Goal: Use online tool/utility: Utilize a website feature to perform a specific function

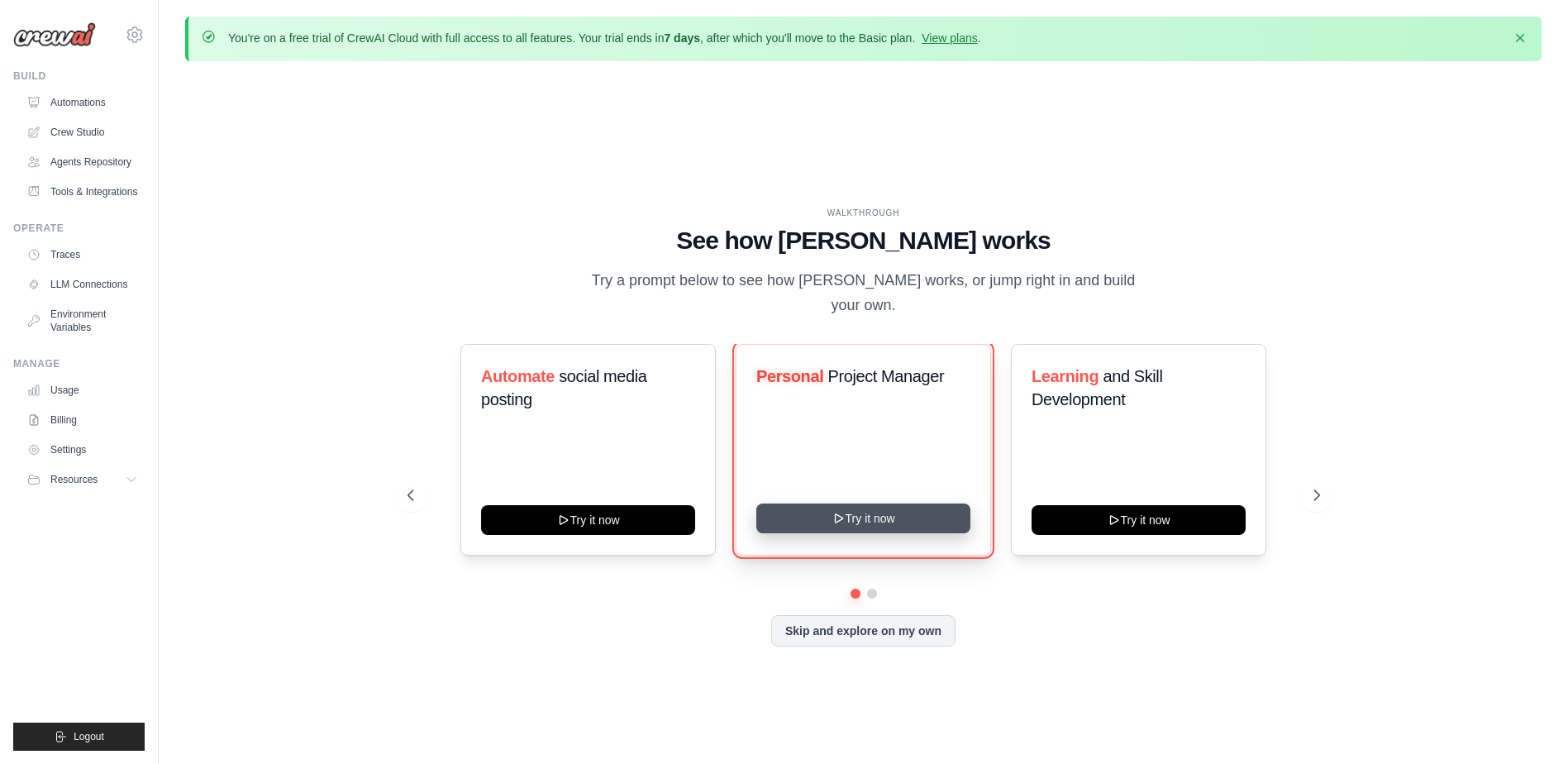
click at [862, 503] on button "Try it now" at bounding box center [863, 518] width 214 height 30
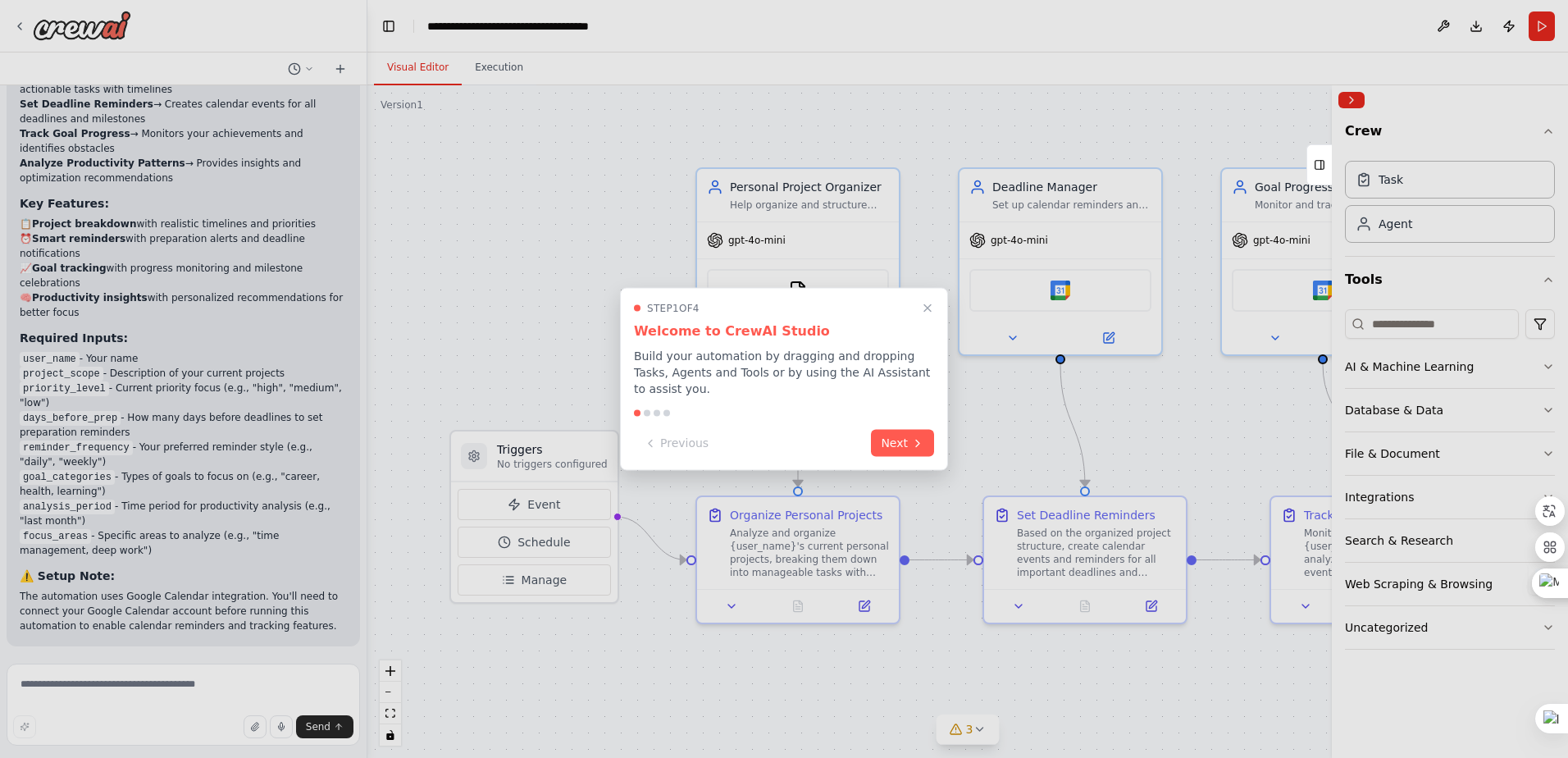
scroll to position [1658, 0]
click at [908, 432] on button "Next" at bounding box center [902, 441] width 63 height 27
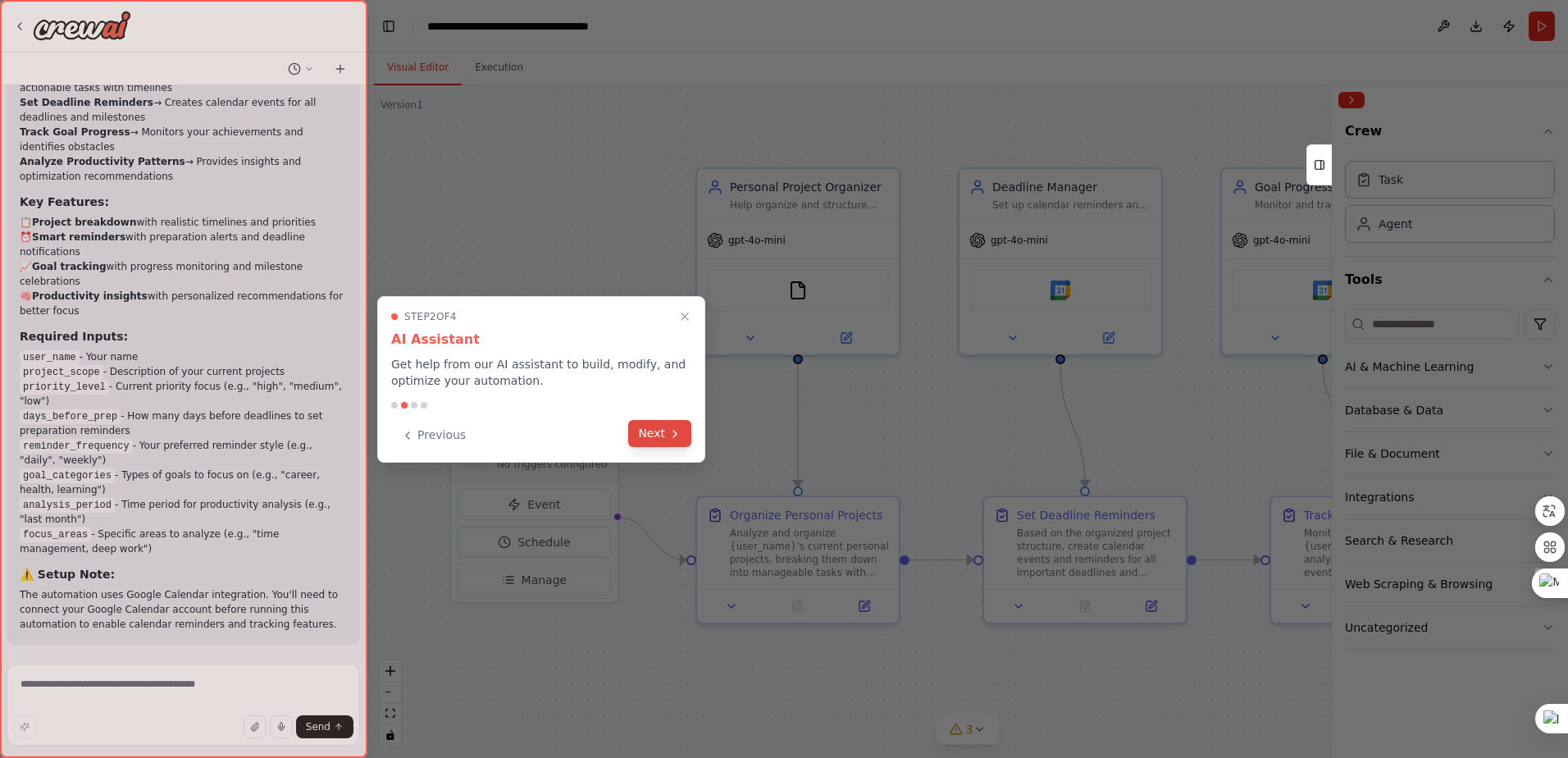
click at [651, 439] on button "Next" at bounding box center [660, 432] width 63 height 27
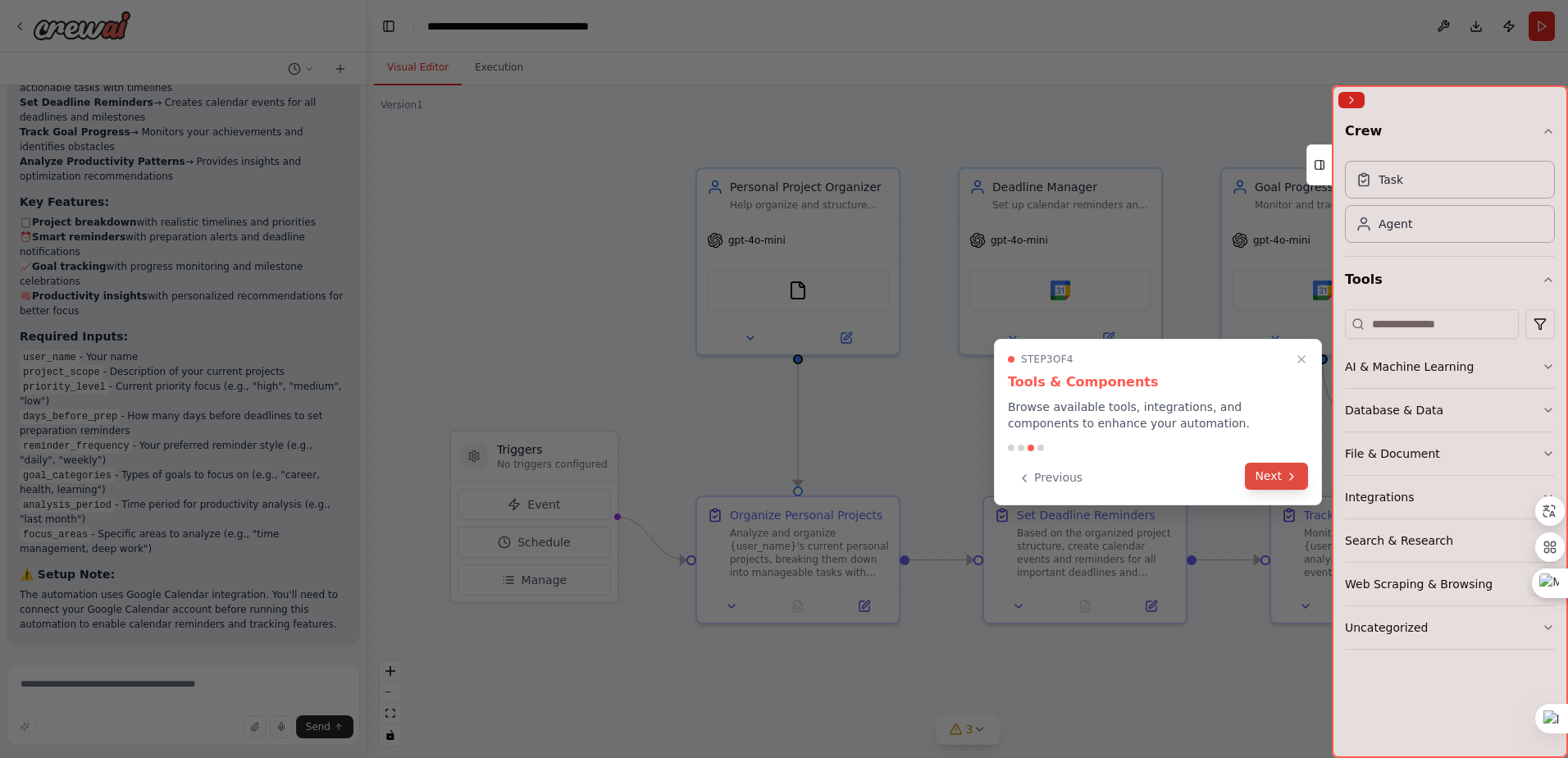
click at [1303, 474] on button "Next" at bounding box center [1276, 475] width 63 height 27
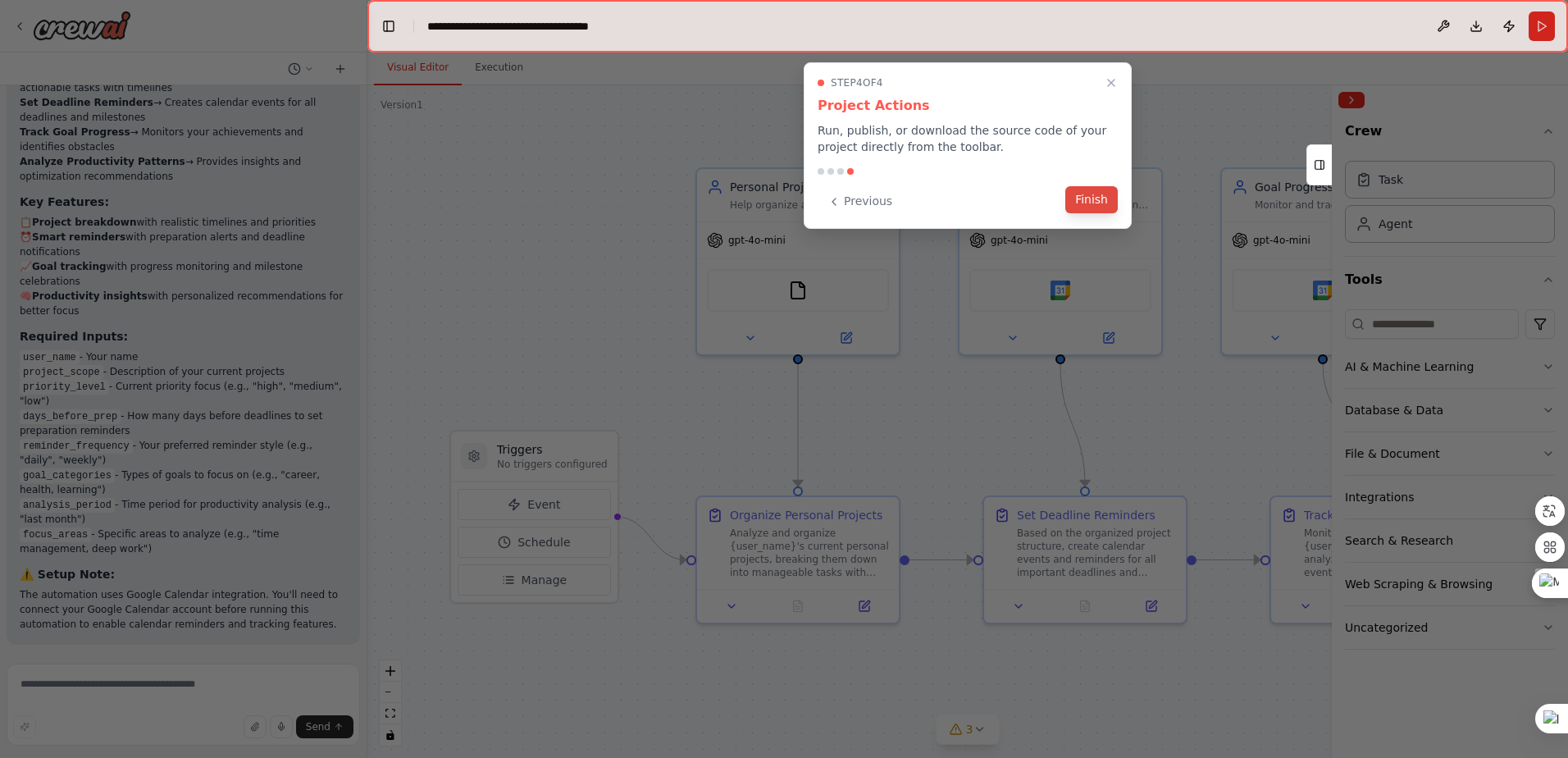
click at [1090, 191] on button "Finish" at bounding box center [1091, 199] width 52 height 27
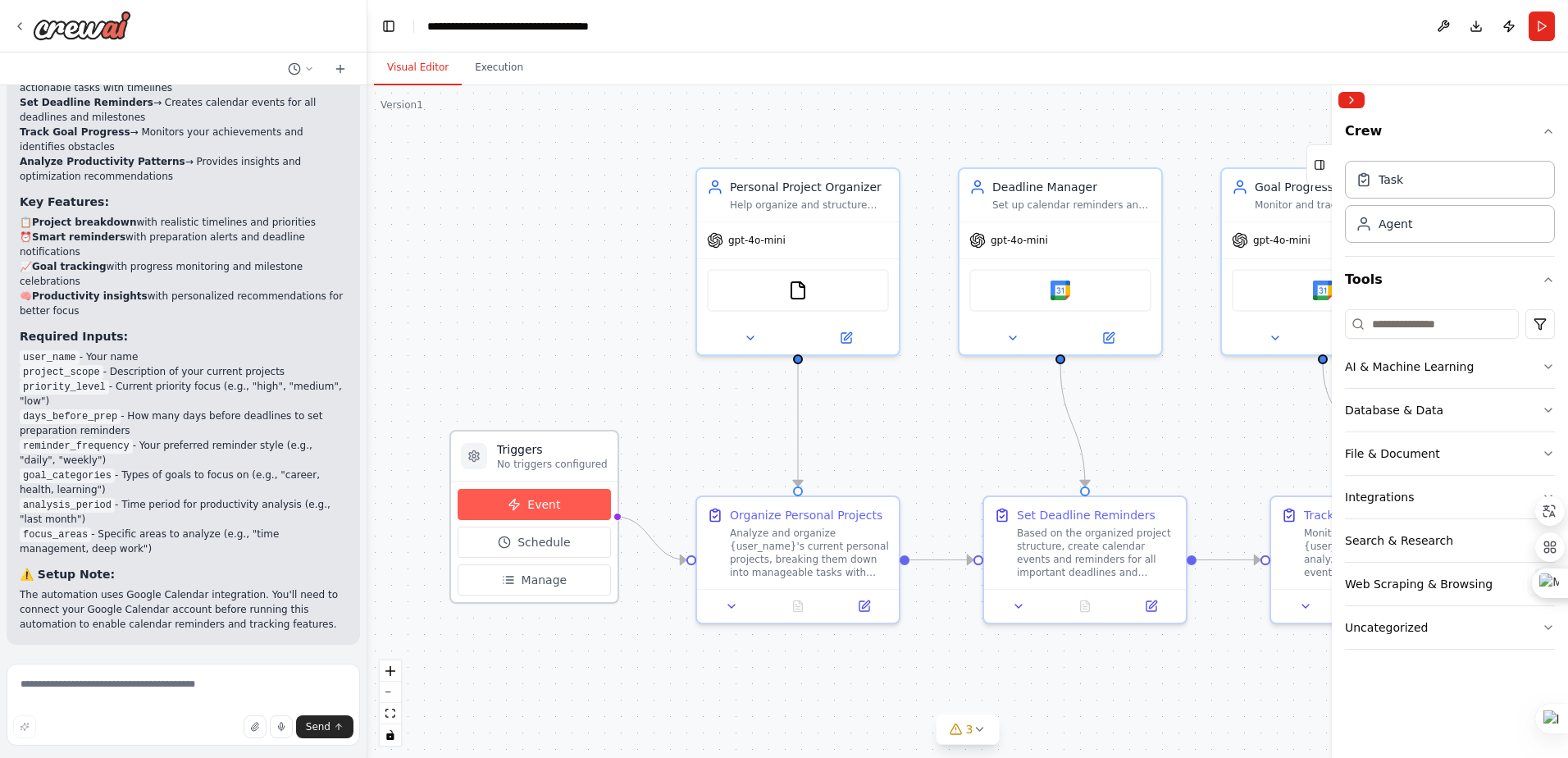
click at [561, 502] on button "Event" at bounding box center [535, 504] width 154 height 32
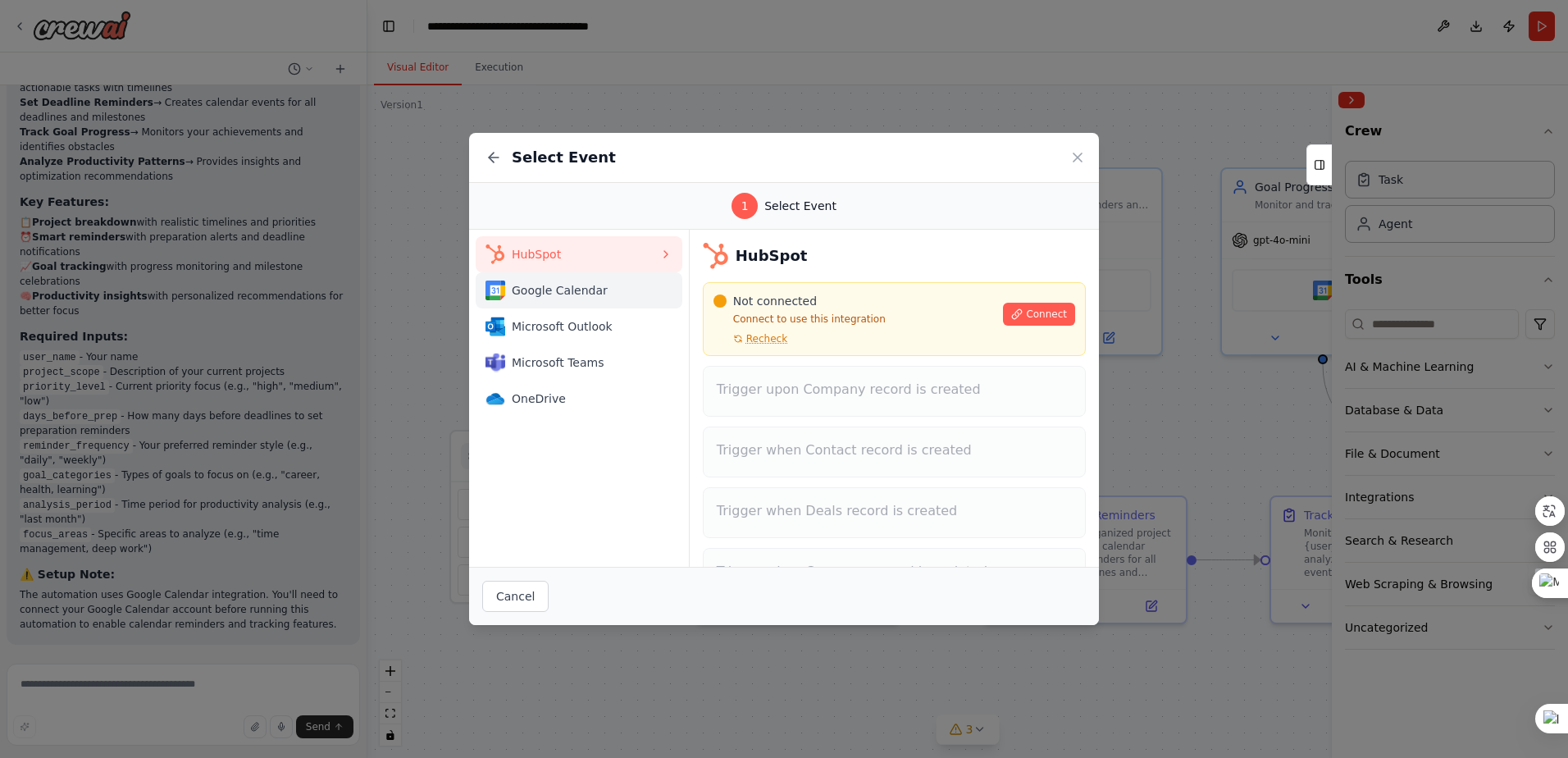
click at [566, 286] on span "Google Calendar" at bounding box center [586, 289] width 148 height 17
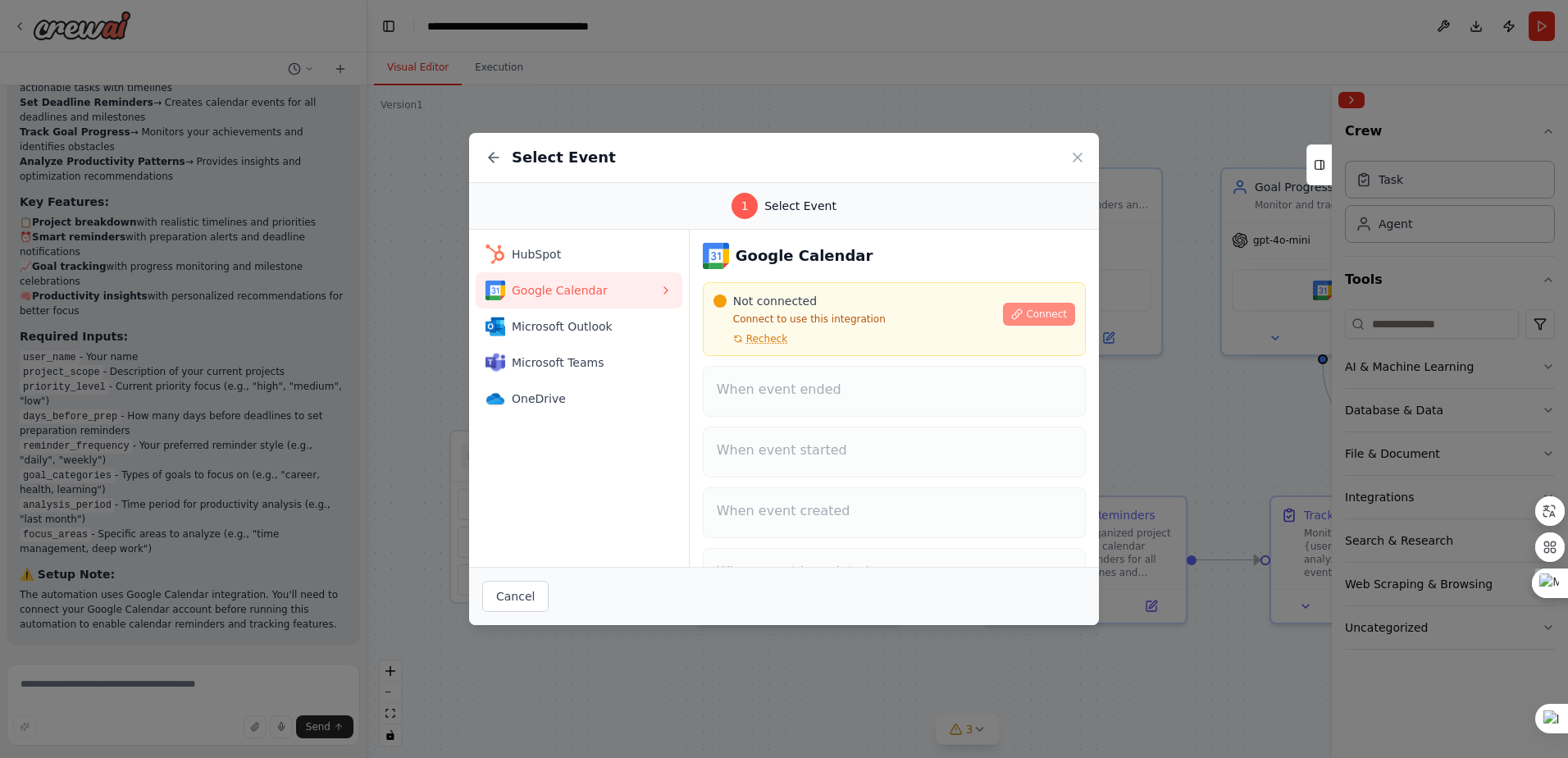
click at [1037, 316] on span "Connect" at bounding box center [1047, 313] width 41 height 13
click at [1037, 312] on span "Connect" at bounding box center [1047, 313] width 41 height 13
click at [1030, 312] on span "Connect" at bounding box center [1047, 313] width 41 height 13
click at [768, 334] on span "Recheck" at bounding box center [767, 338] width 41 height 13
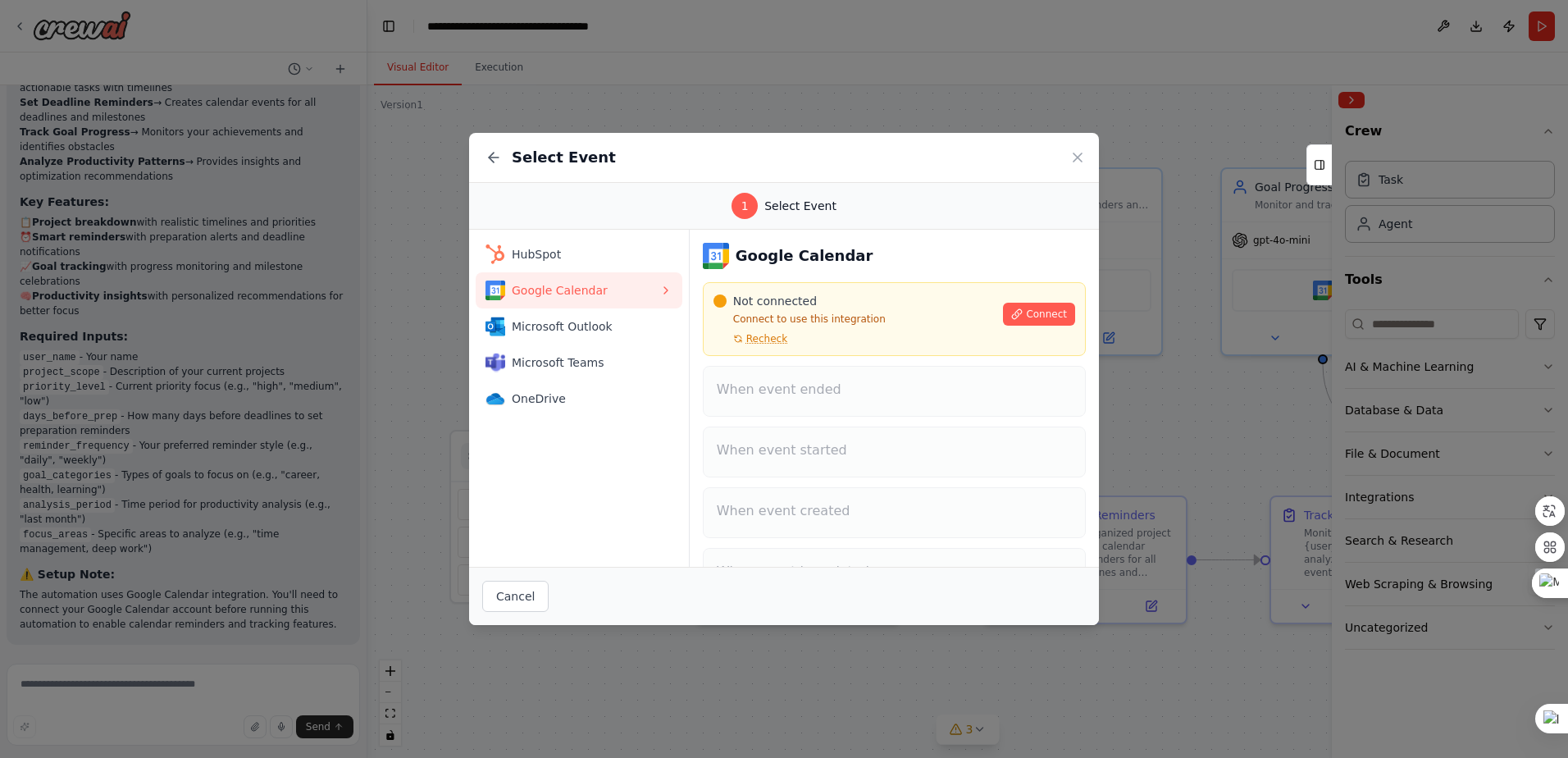
click at [795, 263] on h3 "Google Calendar" at bounding box center [805, 255] width 138 height 23
click at [1080, 156] on icon at bounding box center [1078, 158] width 8 height 8
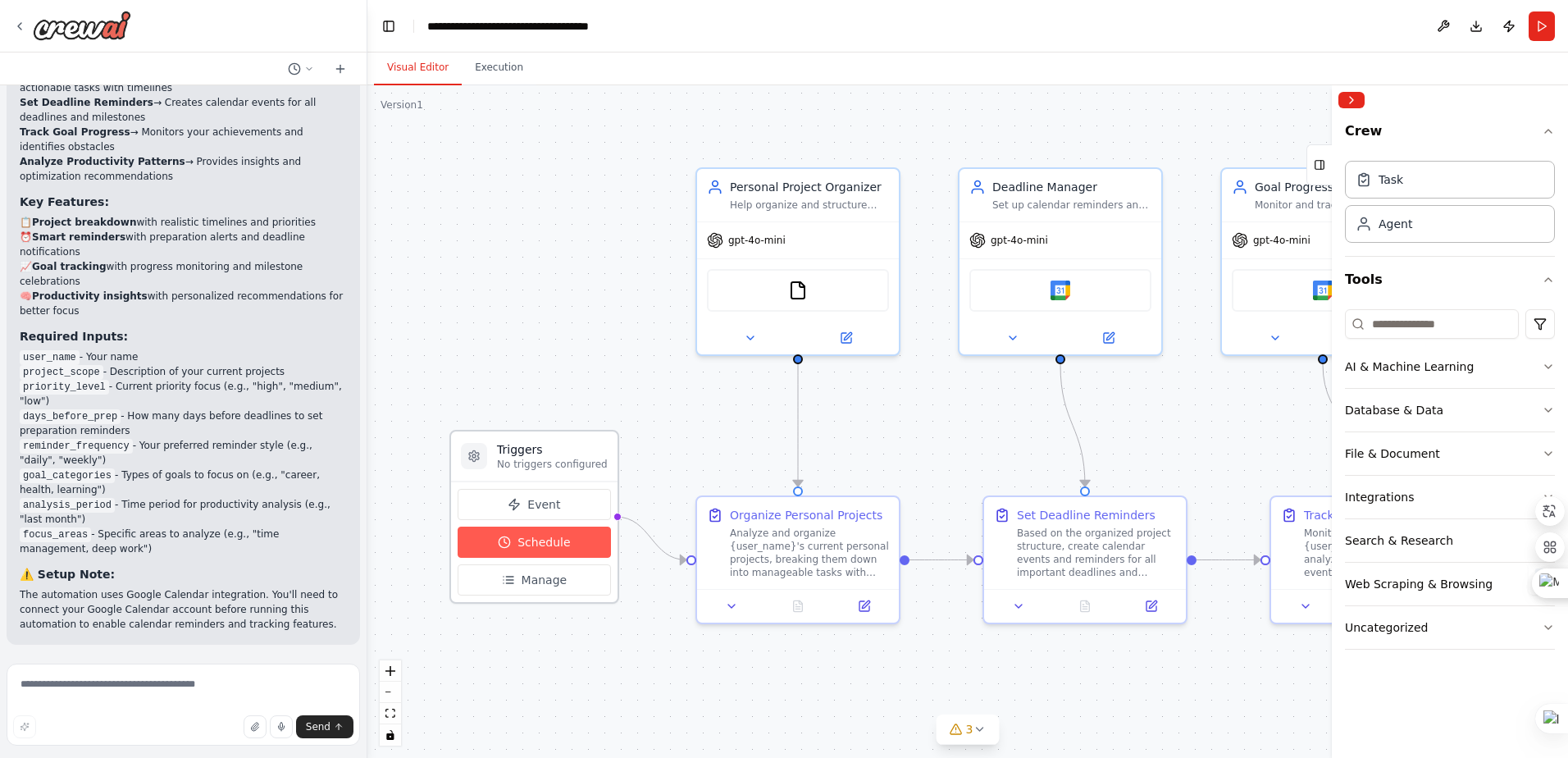
click at [546, 541] on span "Schedule" at bounding box center [544, 541] width 52 height 17
select select "******"
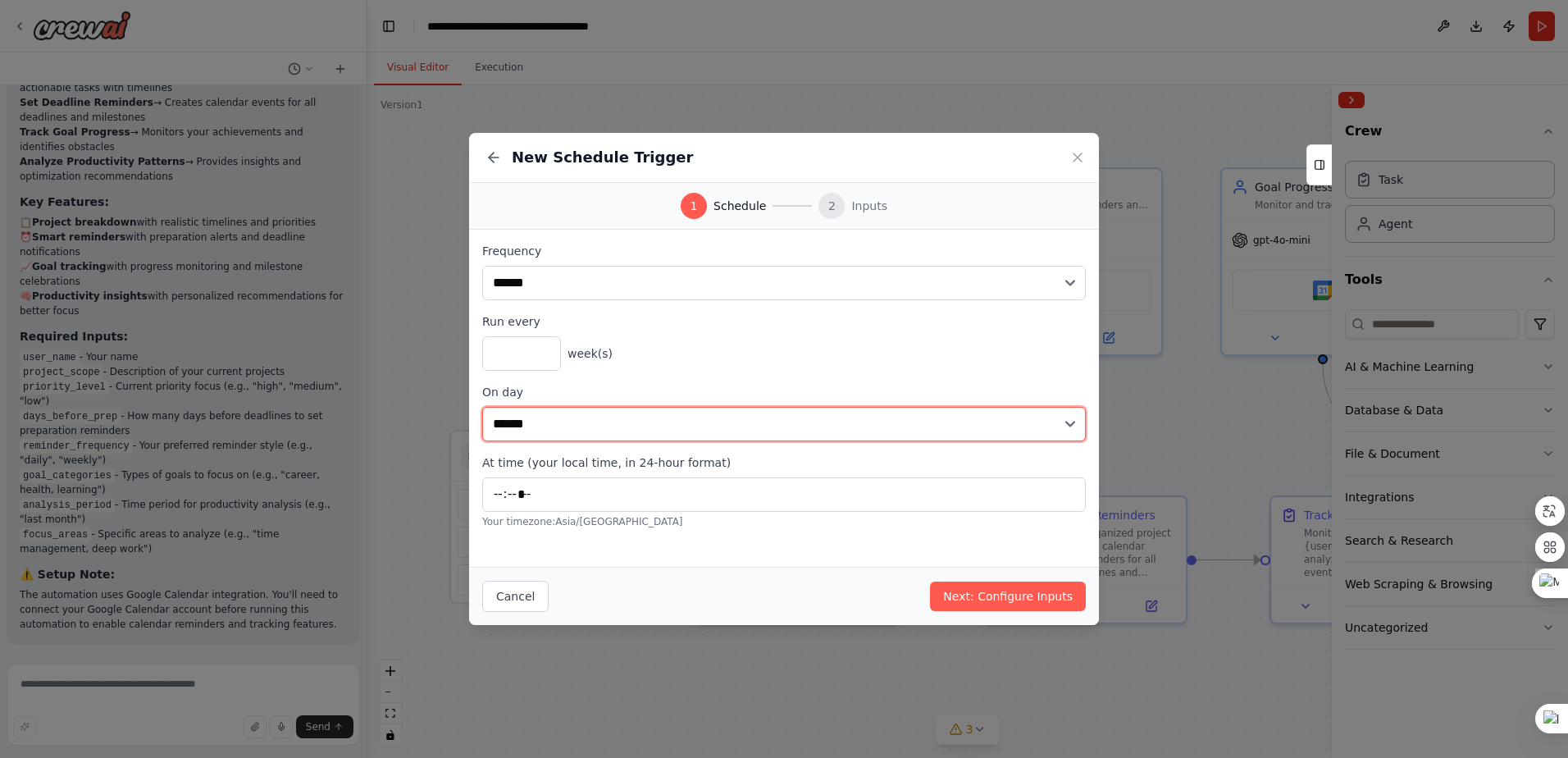
click at [590, 424] on select "****** ******* ********* ******** ****** ******** ******" at bounding box center [784, 423] width 604 height 34
select select "*"
click at [483, 407] on select "****** ******* ********* ******** ****** ******** ******" at bounding box center [784, 423] width 604 height 34
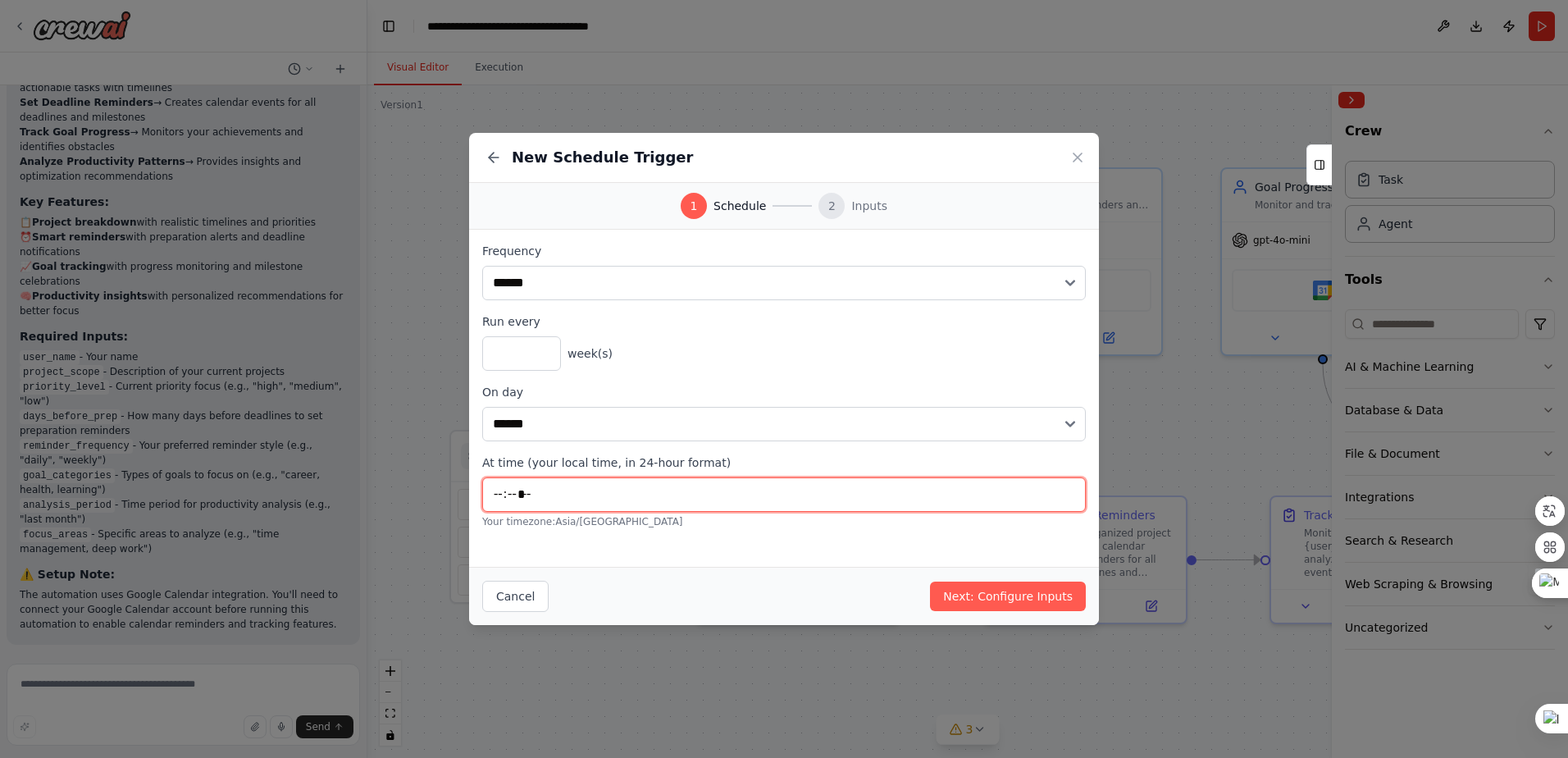
click at [565, 497] on input "*****" at bounding box center [784, 494] width 604 height 34
type input "*****"
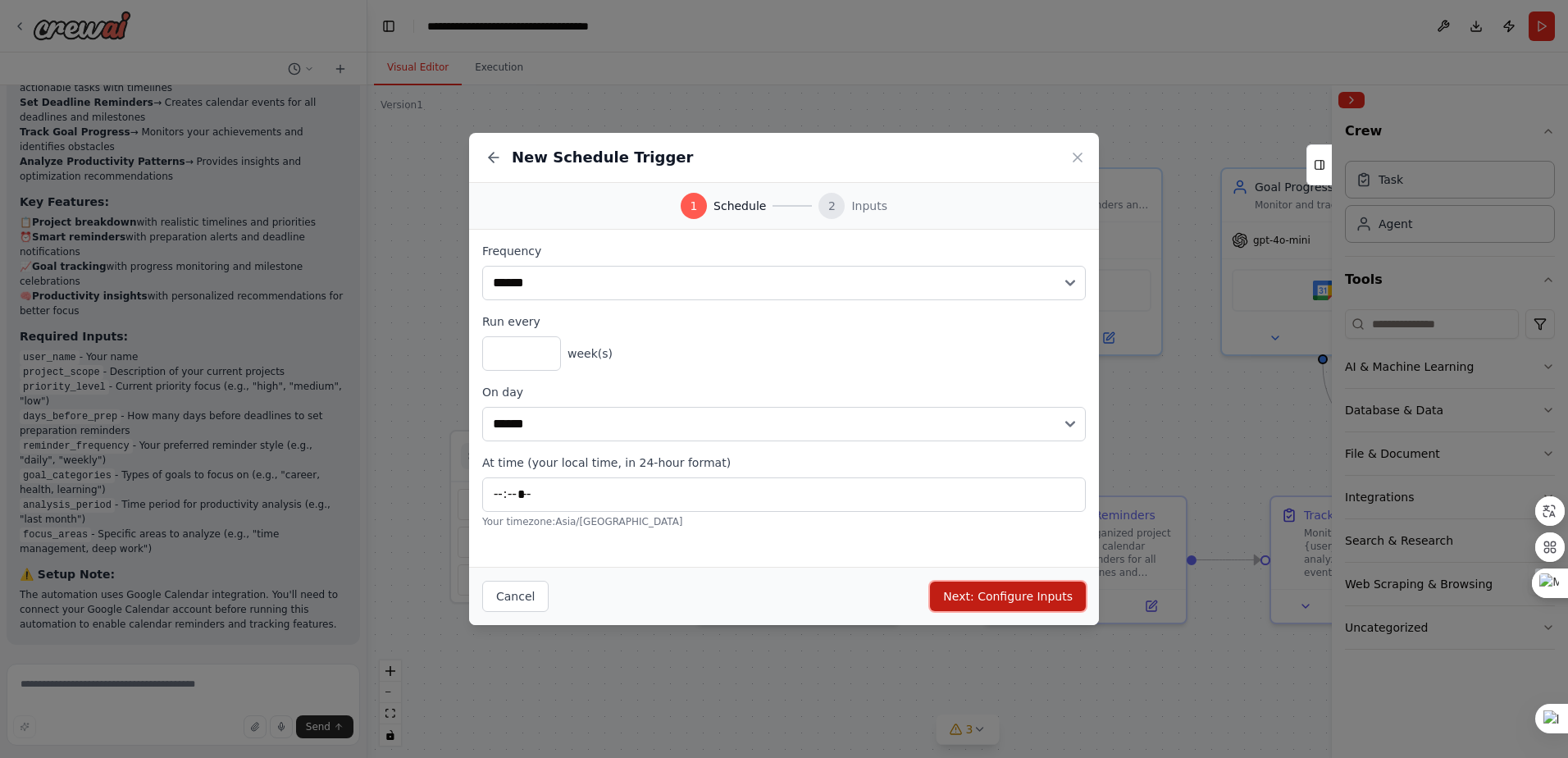
click at [1010, 600] on button "Next: Configure Inputs" at bounding box center [1008, 596] width 156 height 30
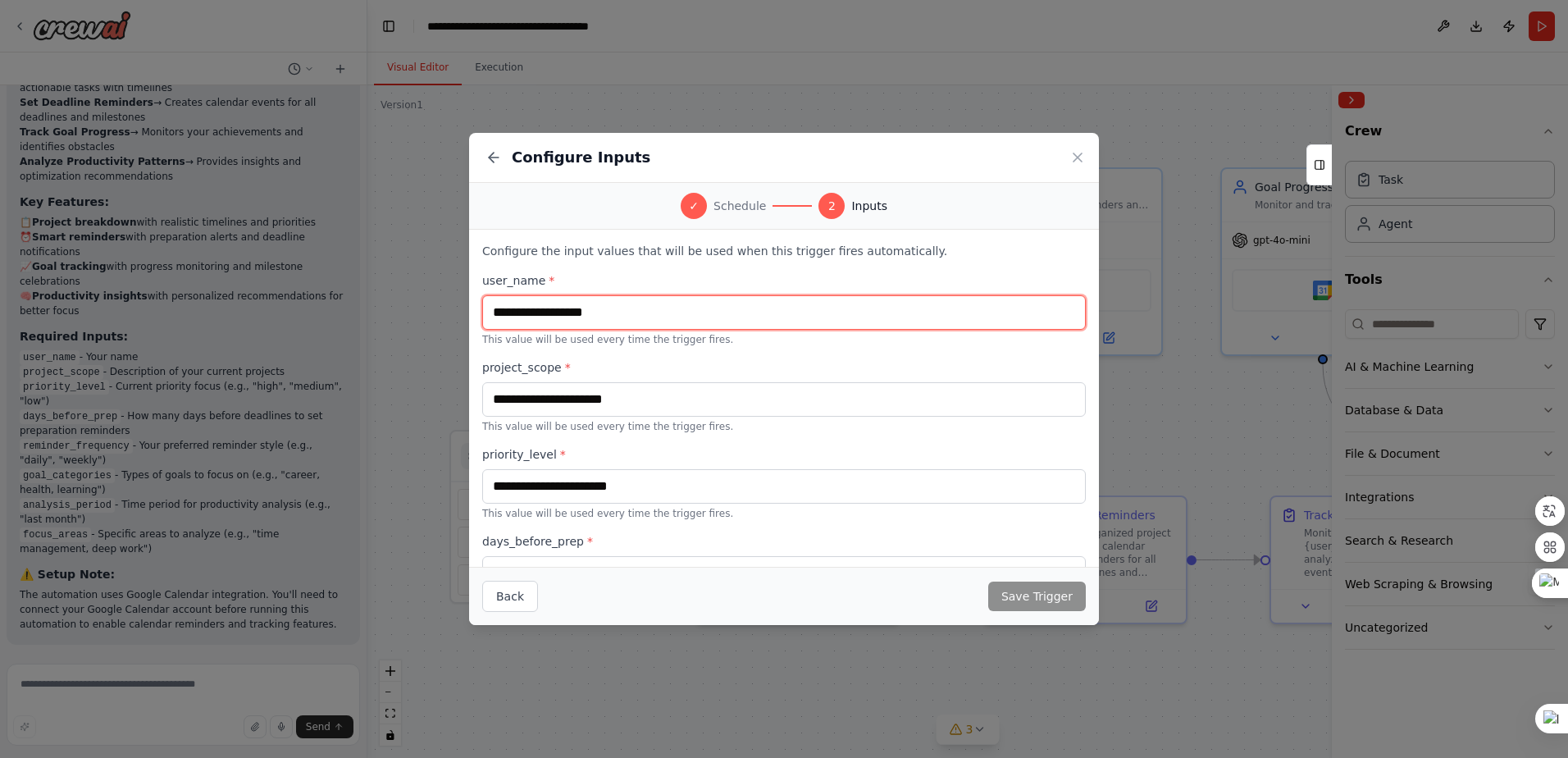
click at [566, 319] on input "text" at bounding box center [784, 312] width 604 height 34
type input "***"
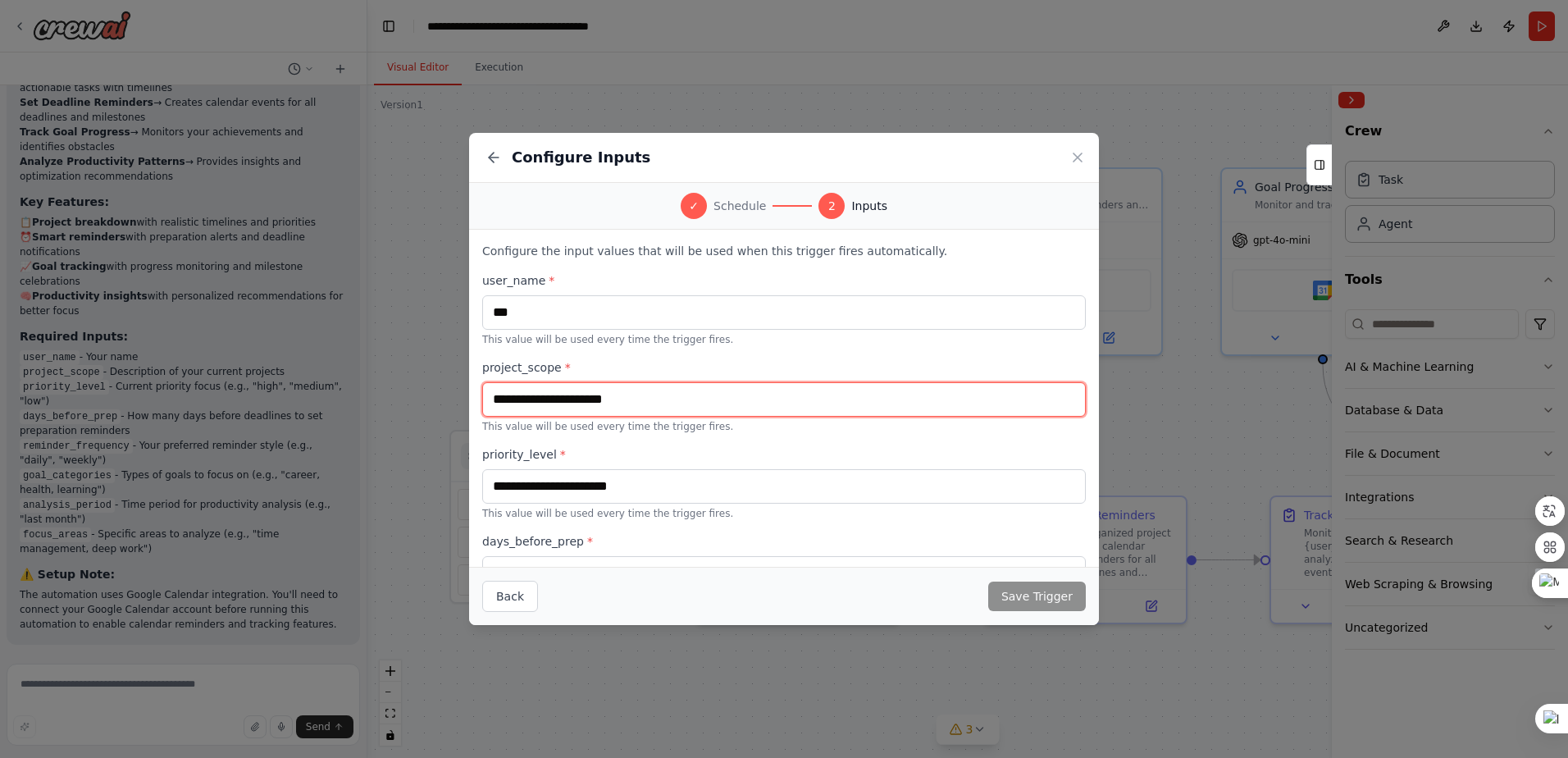
click at [555, 404] on input "text" at bounding box center [784, 399] width 604 height 34
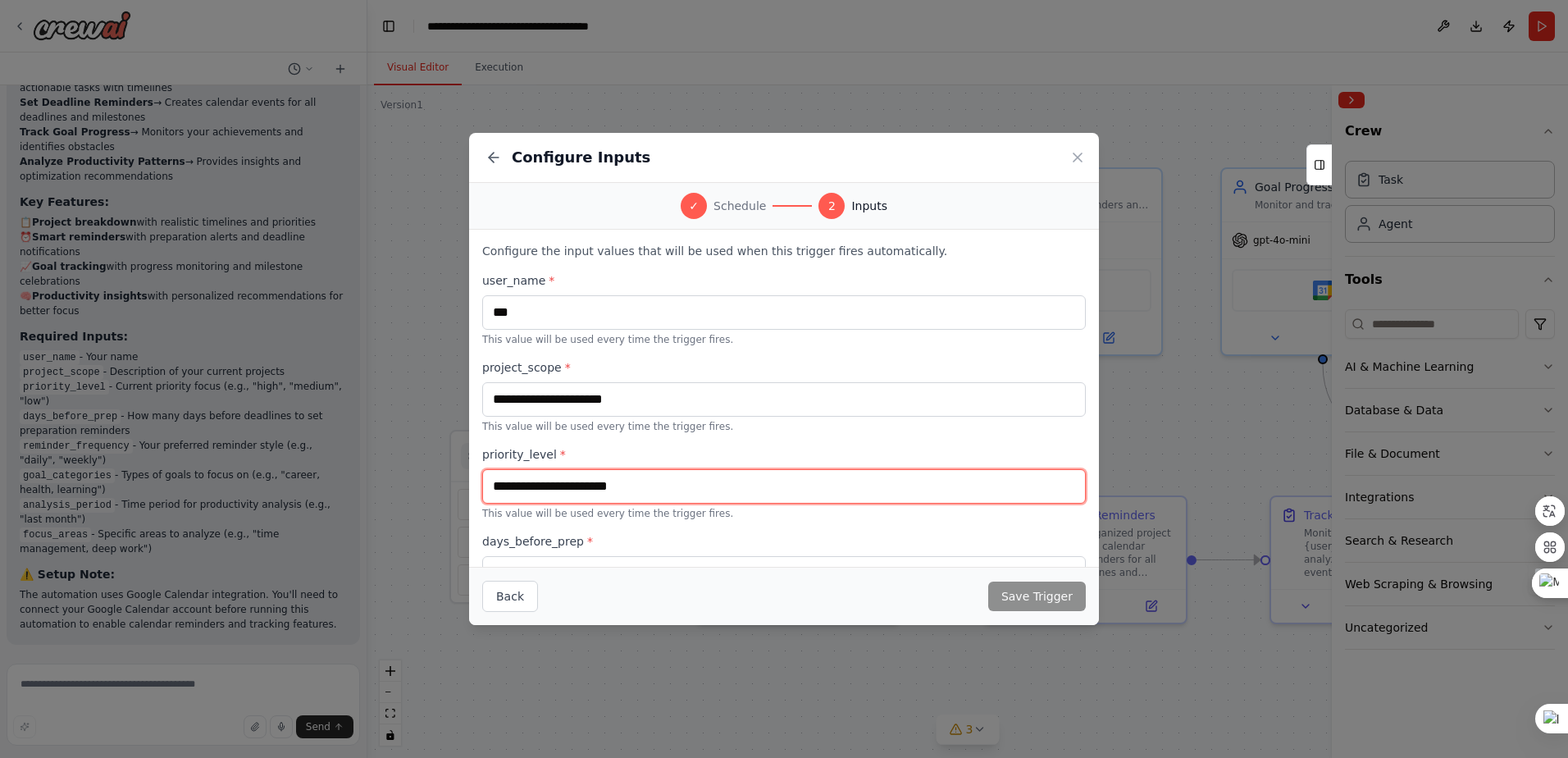
click at [577, 476] on input "text" at bounding box center [784, 485] width 604 height 34
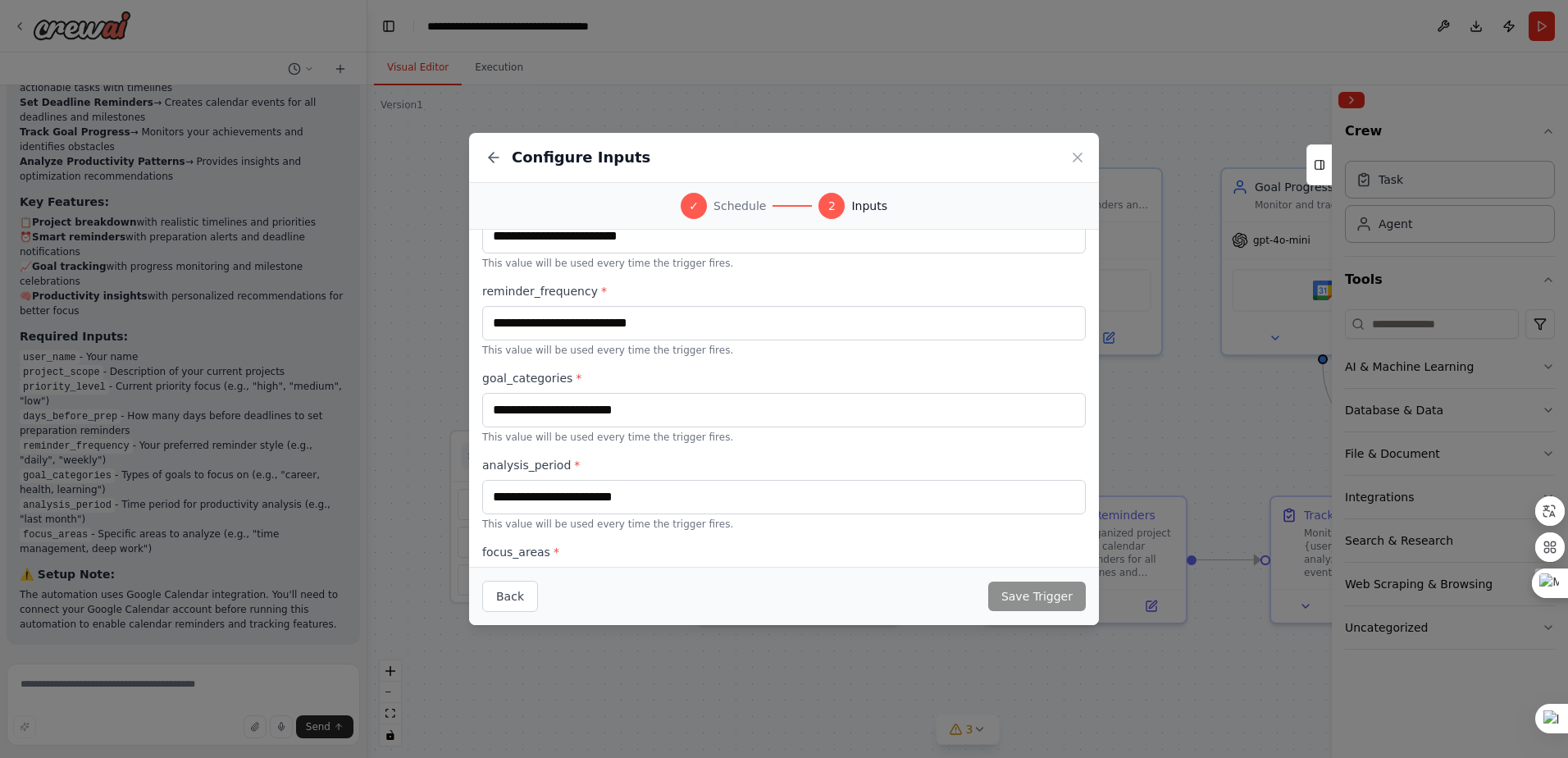
scroll to position [401, 0]
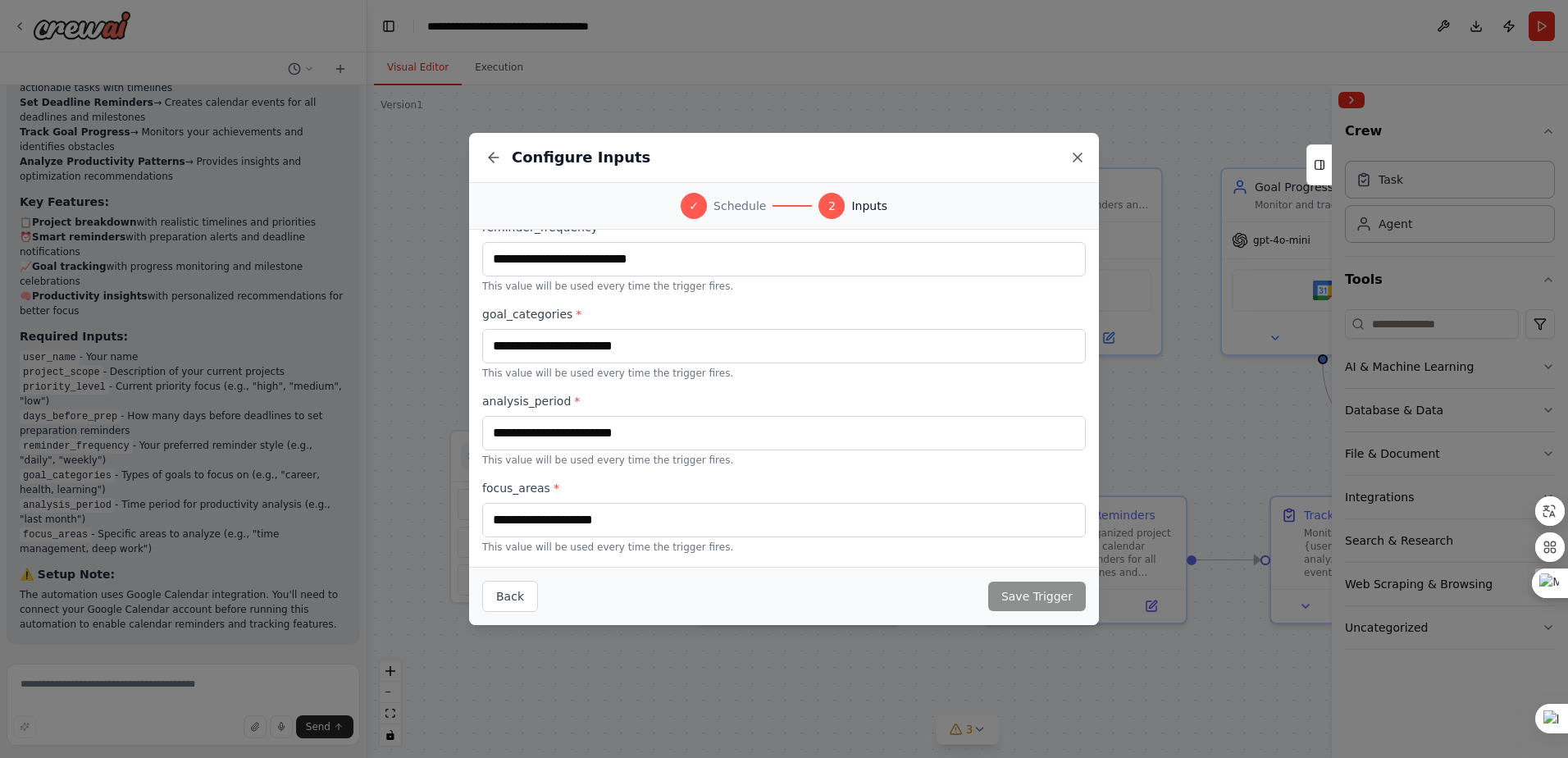
click at [1081, 162] on icon at bounding box center [1078, 158] width 17 height 17
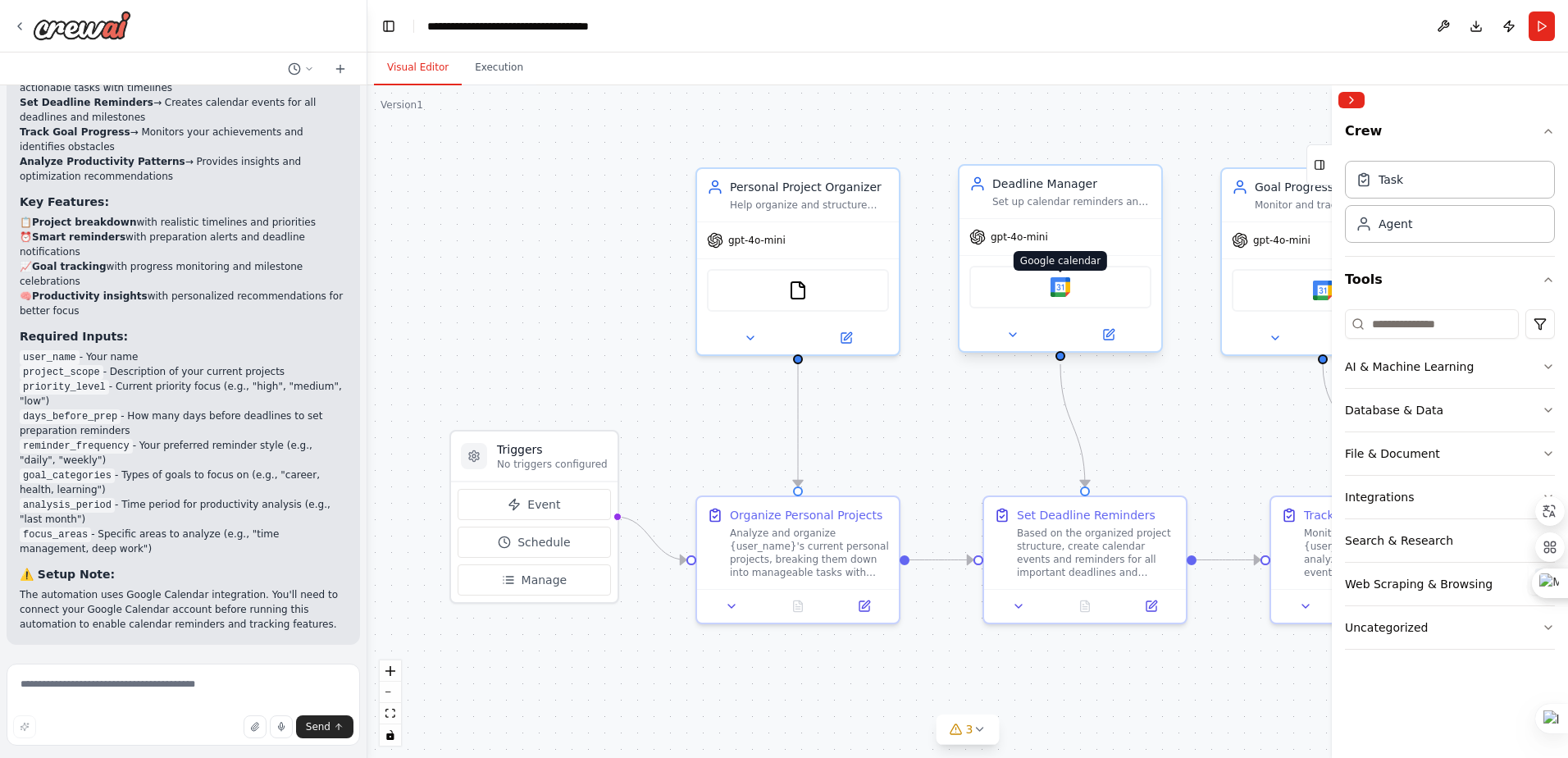
click at [1052, 287] on img at bounding box center [1061, 286] width 20 height 20
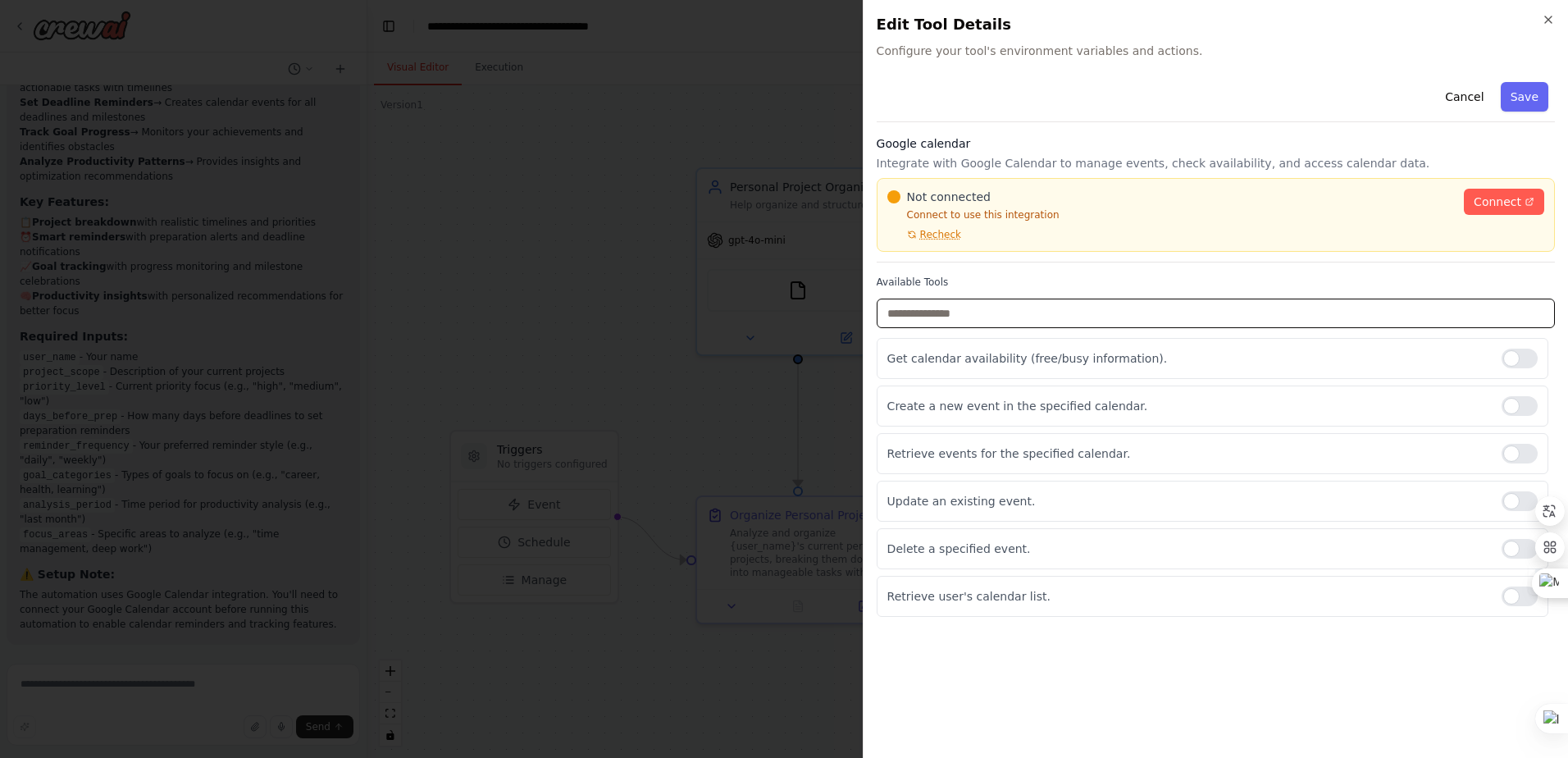
click at [947, 326] on input "text" at bounding box center [1215, 313] width 679 height 30
click at [969, 352] on p "Get calendar availability (free/busy information)." at bounding box center [1188, 358] width 601 height 17
click at [1520, 356] on div at bounding box center [1520, 358] width 36 height 20
click at [1525, 493] on div at bounding box center [1520, 501] width 36 height 20
click at [1524, 459] on div at bounding box center [1520, 454] width 36 height 20
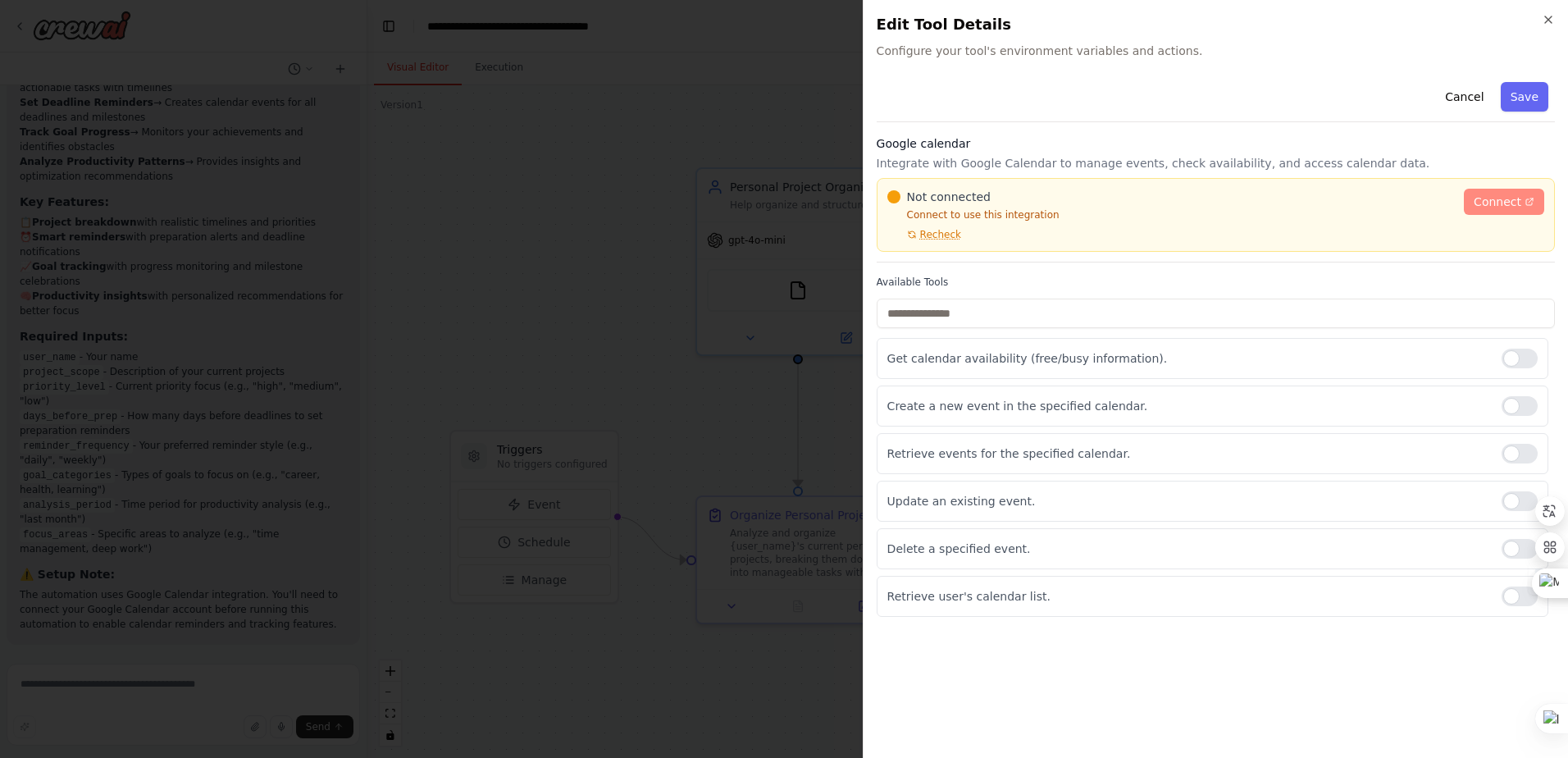
click at [1504, 203] on span "Connect" at bounding box center [1498, 202] width 47 height 17
click at [1538, 94] on button "Save" at bounding box center [1525, 96] width 47 height 30
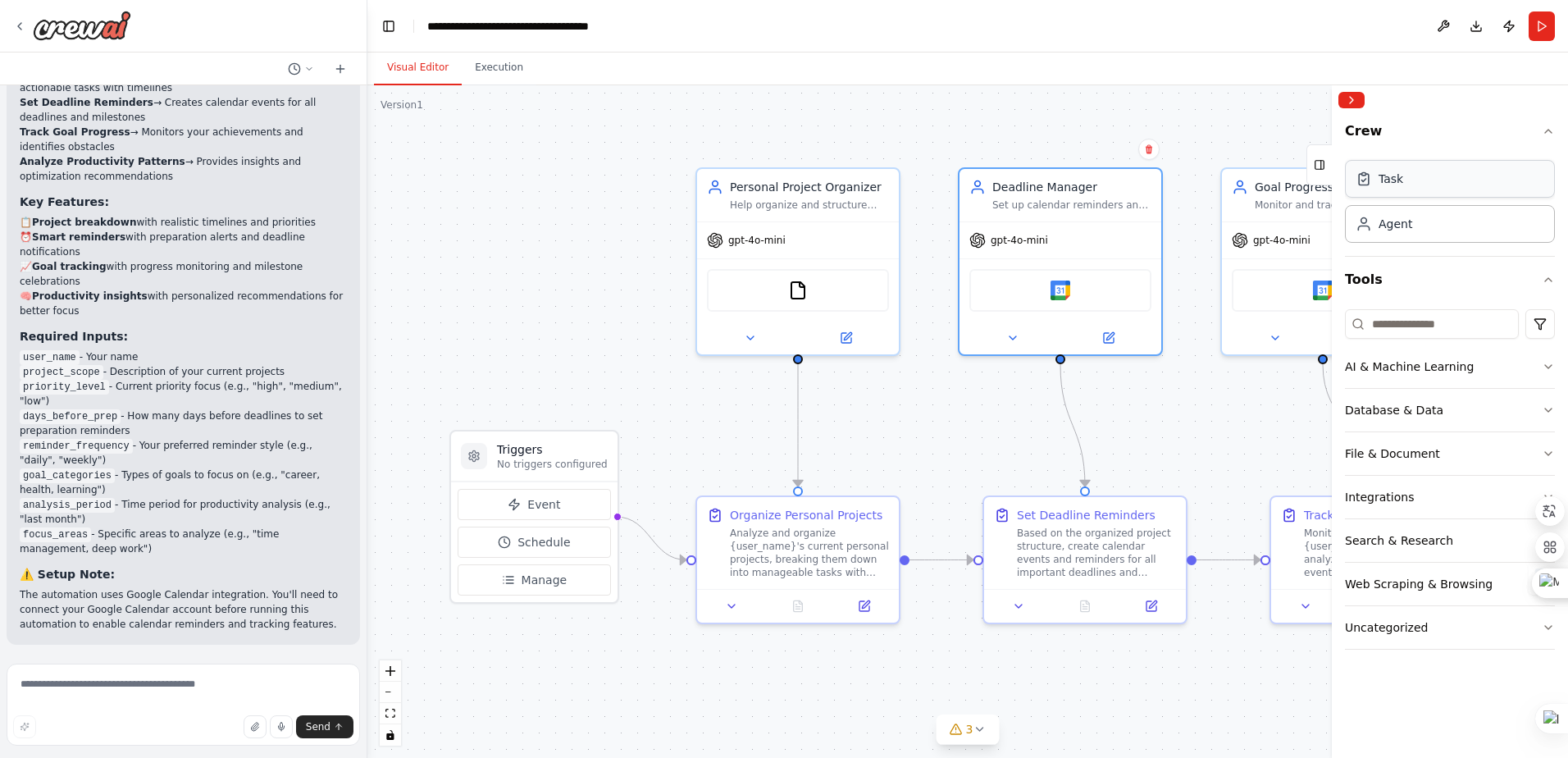
click at [1410, 184] on div "Task" at bounding box center [1450, 178] width 210 height 37
click at [1407, 365] on div "AI & Machine Learning" at bounding box center [1409, 366] width 129 height 17
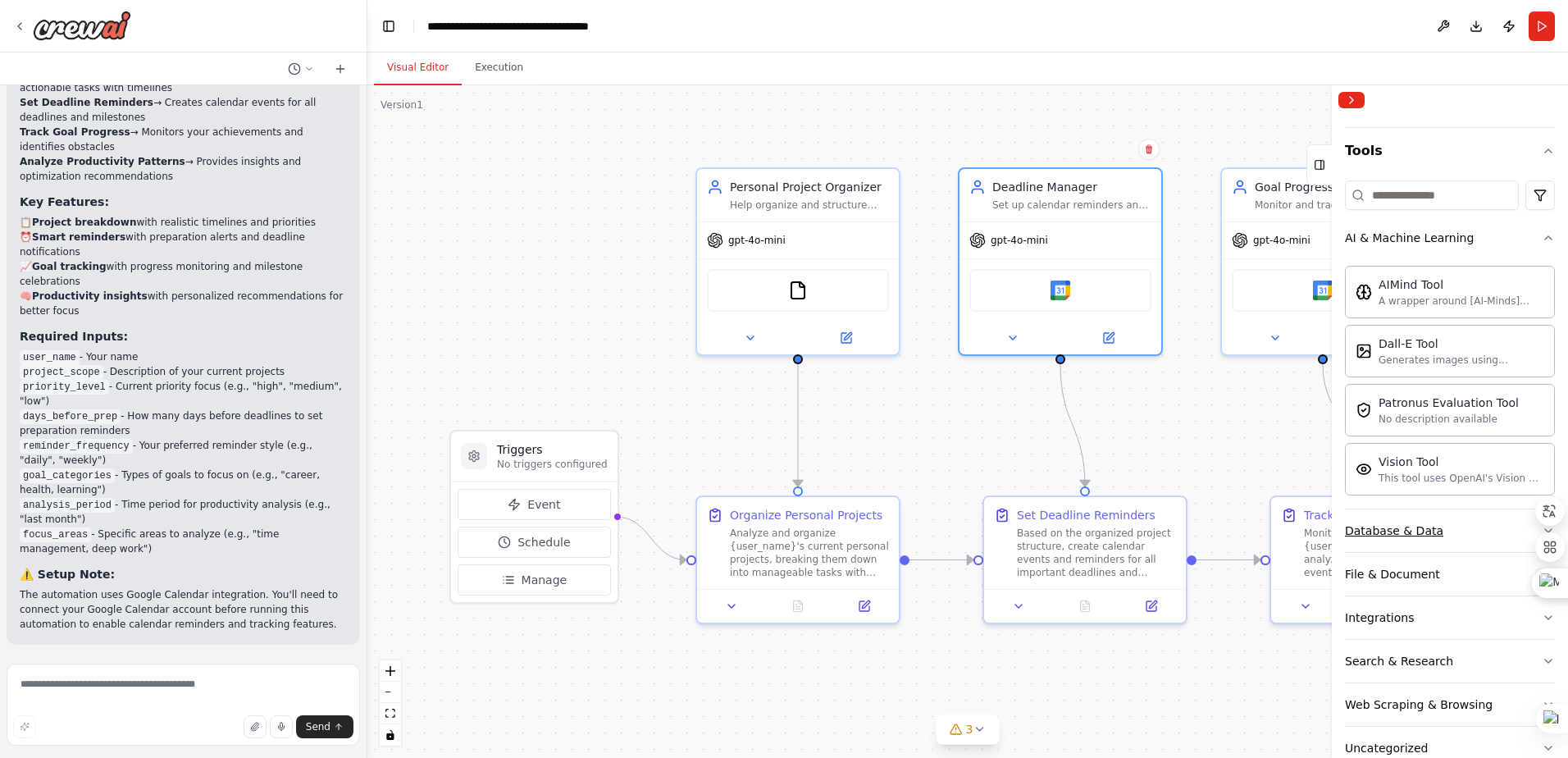
scroll to position [167, 0]
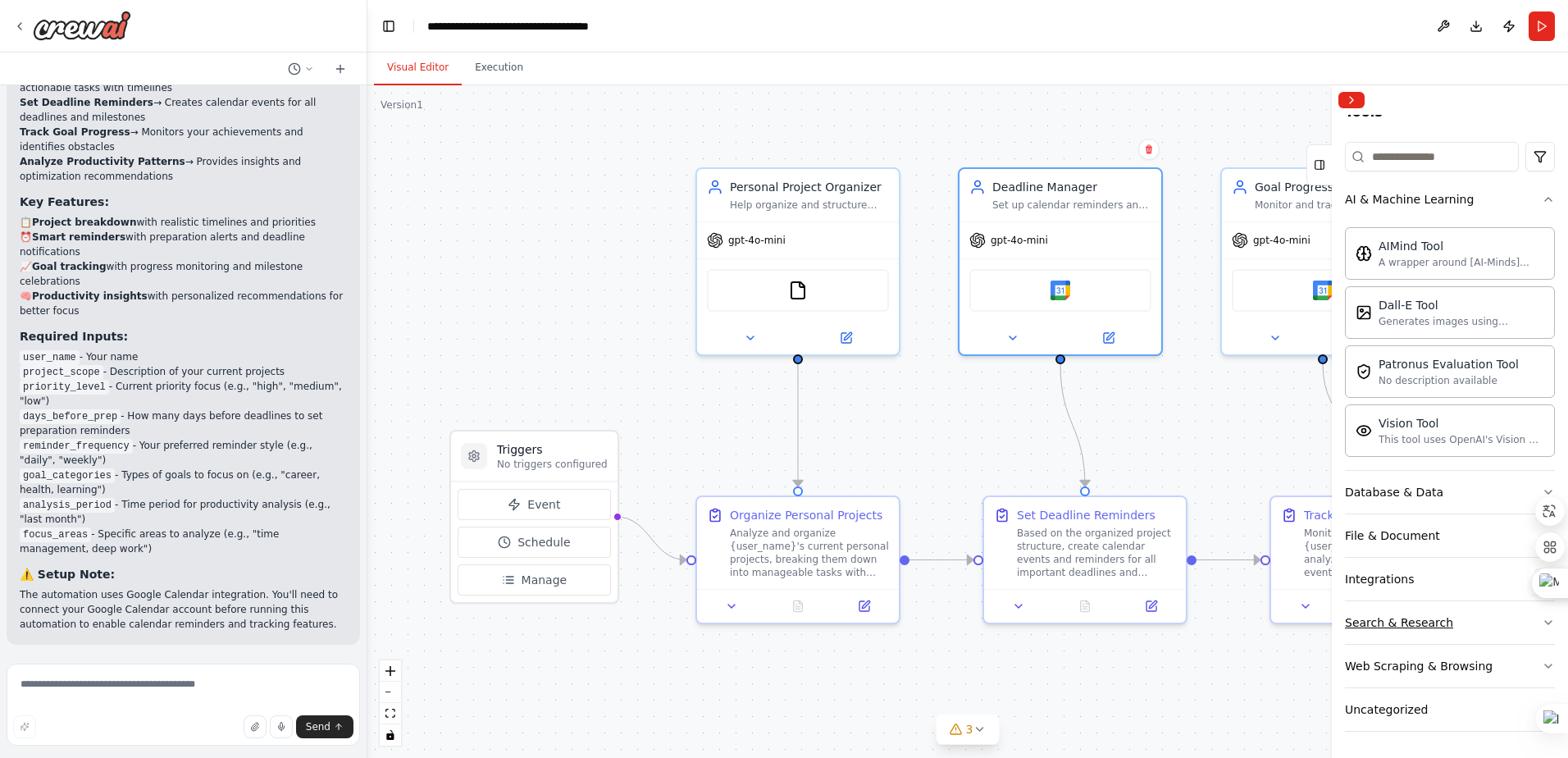
click at [1393, 627] on div "Search & Research" at bounding box center [1400, 622] width 108 height 17
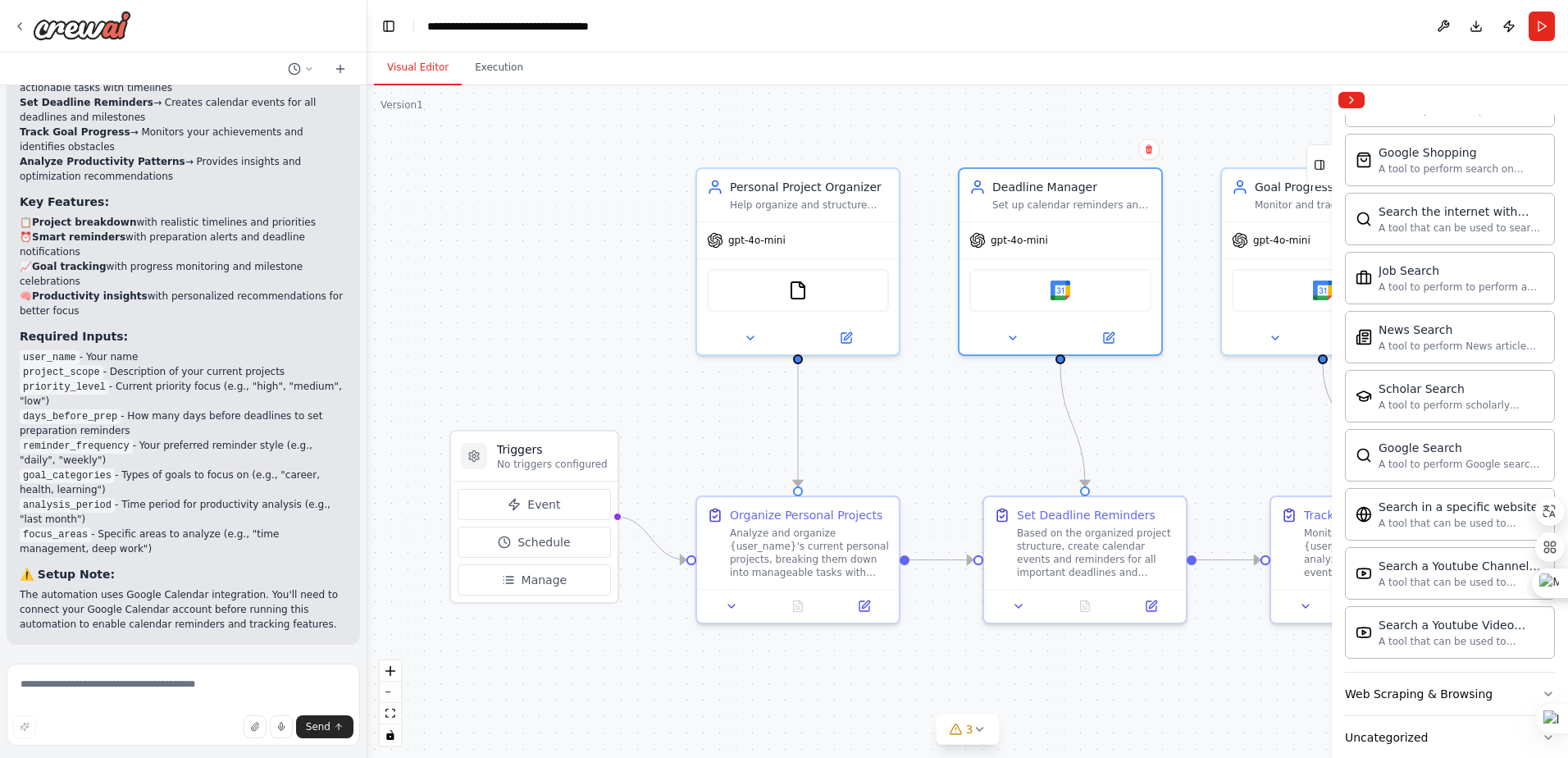
scroll to position [1007, 0]
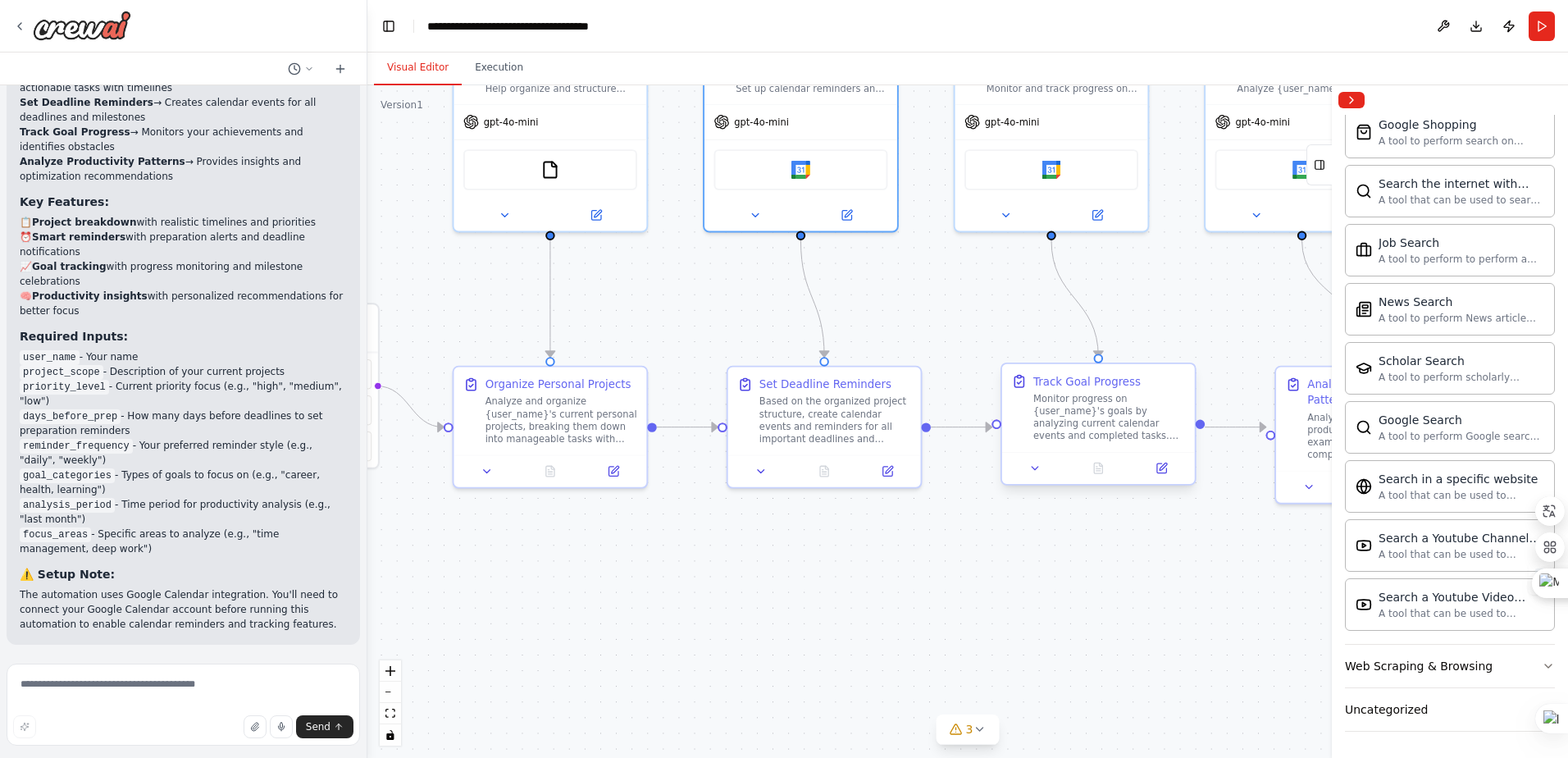
click at [1113, 425] on div "Monitor progress on {user_name}'s goals by analyzing current calendar events an…" at bounding box center [1109, 416] width 152 height 50
click at [1172, 478] on div at bounding box center [1099, 468] width 193 height 32
click at [1161, 477] on button at bounding box center [1162, 468] width 54 height 19
